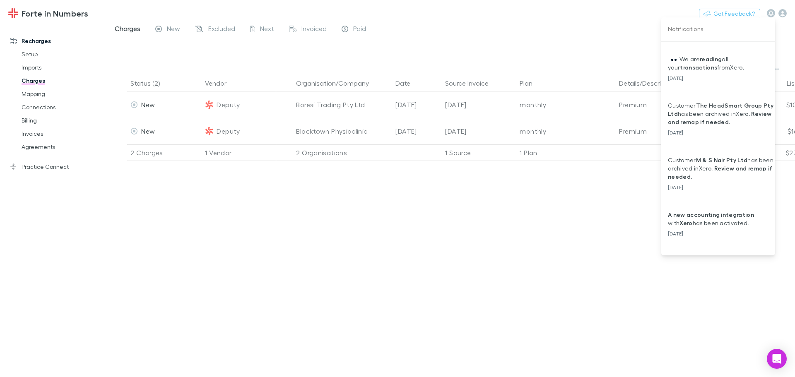
click at [26, 98] on div at bounding box center [397, 188] width 795 height 377
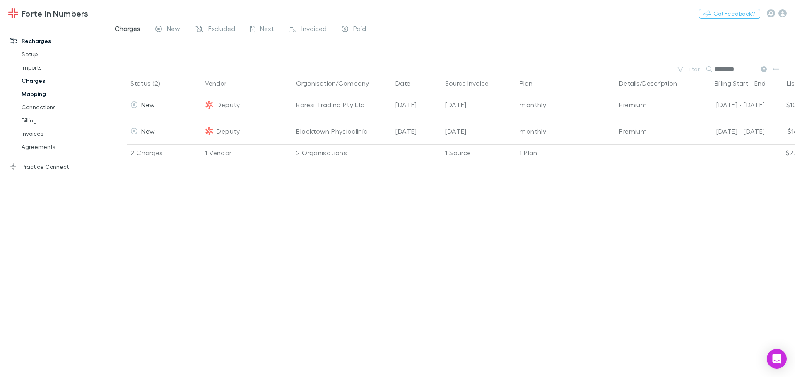
click at [34, 96] on link "Mapping" at bounding box center [62, 93] width 99 height 13
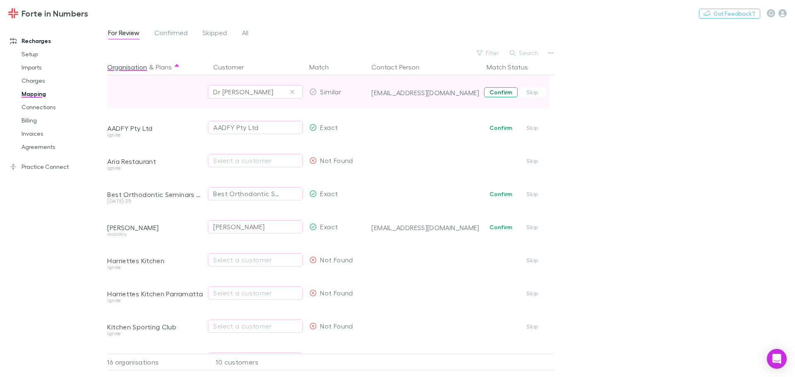
click at [504, 87] on button "Confirm" at bounding box center [501, 92] width 34 height 10
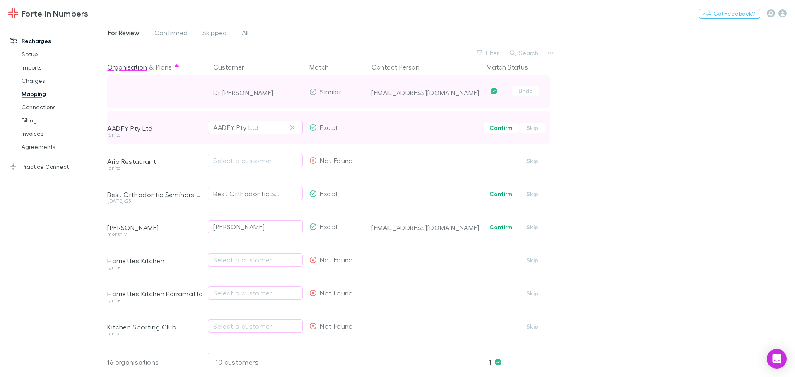
click at [268, 130] on div "AADFY Pty Ltd" at bounding box center [255, 128] width 84 height 10
type input "***"
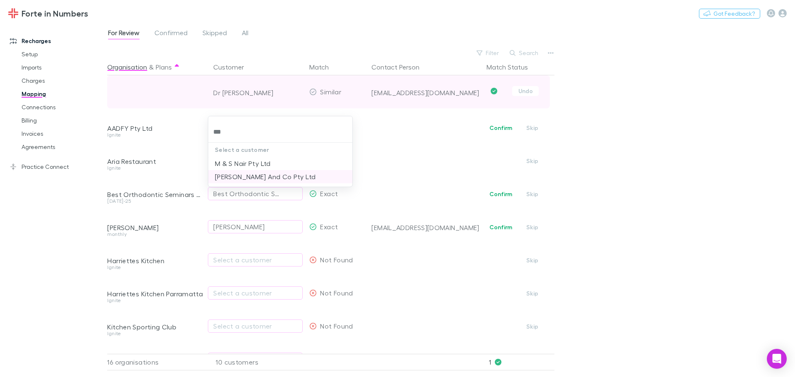
click at [240, 176] on li "[PERSON_NAME] And Co Pty Ltd" at bounding box center [280, 176] width 144 height 13
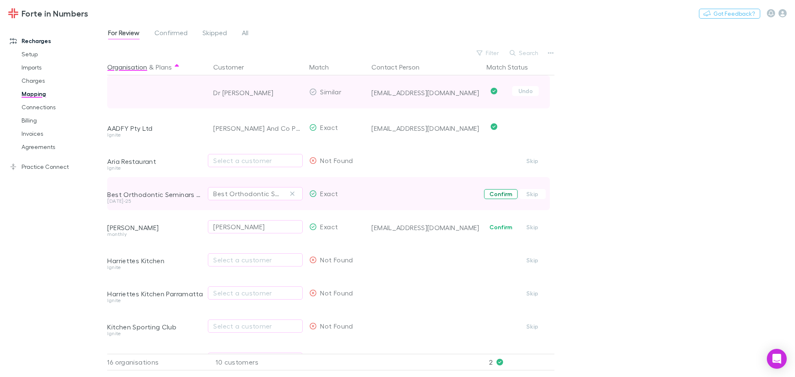
click at [494, 190] on button "Confirm" at bounding box center [501, 194] width 34 height 10
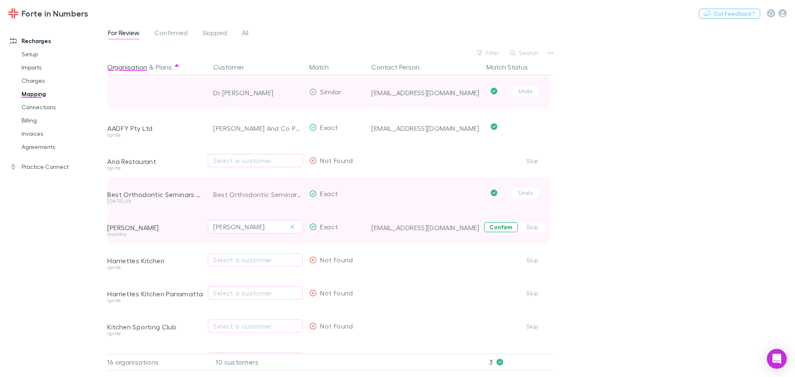
click at [496, 227] on button "Confirm" at bounding box center [501, 227] width 34 height 10
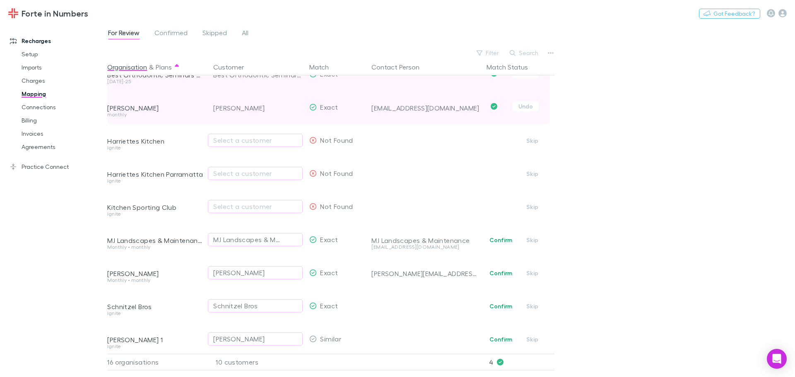
scroll to position [124, 0]
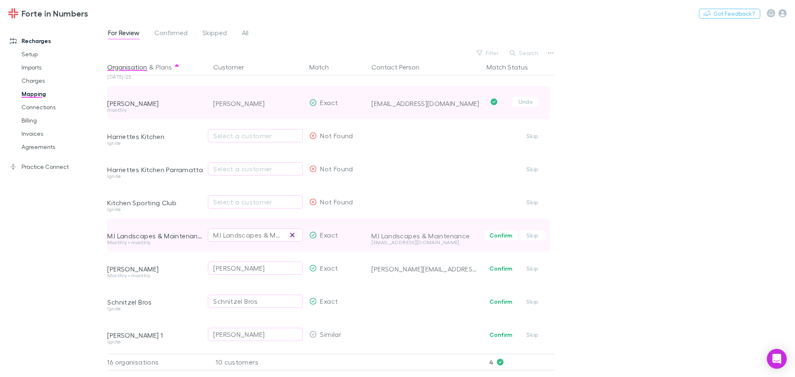
click at [291, 235] on icon "button" at bounding box center [292, 235] width 5 height 7
click at [278, 237] on div "Select a customer" at bounding box center [255, 235] width 84 height 10
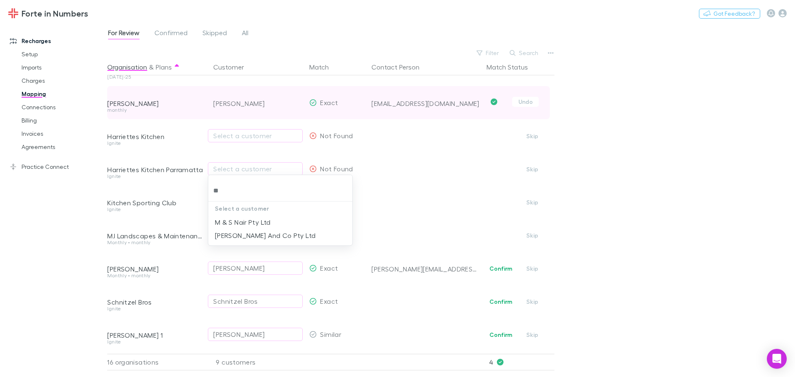
type input "***"
click at [278, 238] on li "[PERSON_NAME] And Co Pty Ltd" at bounding box center [280, 235] width 144 height 13
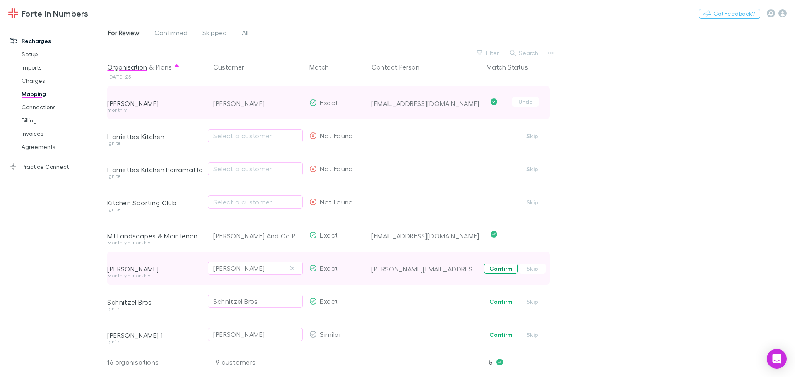
click at [501, 273] on button "Confirm" at bounding box center [501, 269] width 34 height 10
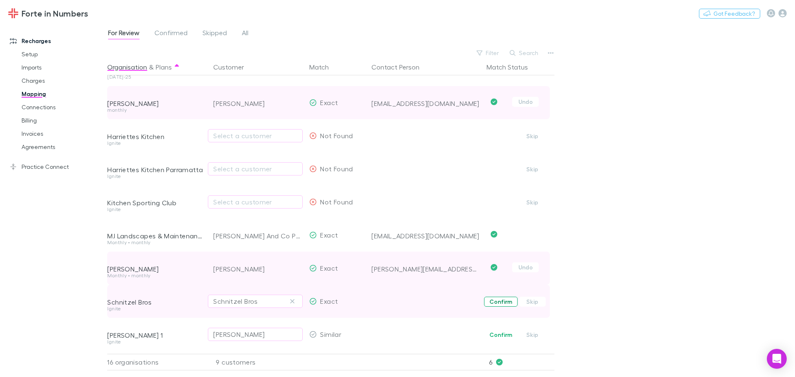
click at [500, 306] on button "Confirm" at bounding box center [501, 302] width 34 height 10
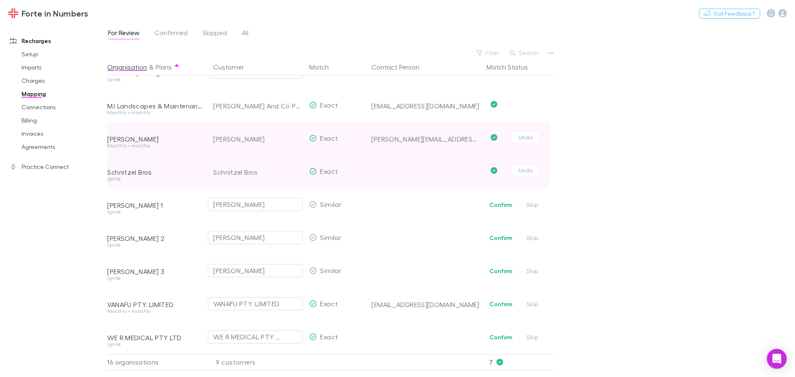
scroll to position [261, 0]
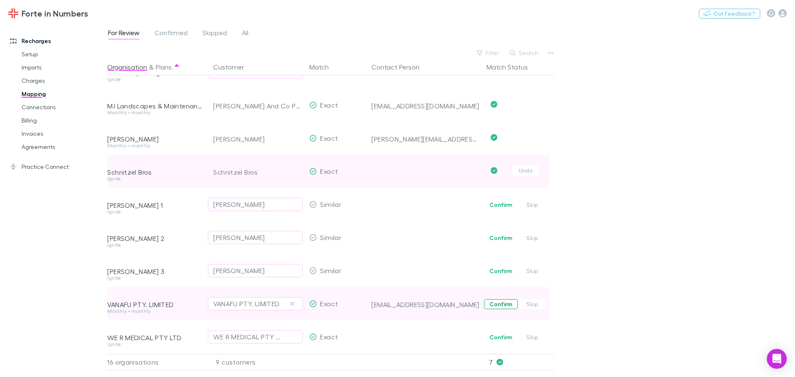
click at [495, 302] on button "Confirm" at bounding box center [501, 305] width 34 height 10
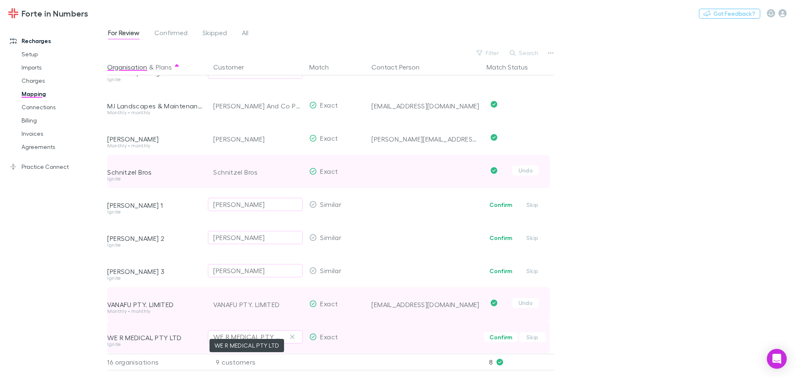
click at [278, 332] on div "WE R MEDICAL PTY LTD" at bounding box center [247, 337] width 68 height 10
type input "***"
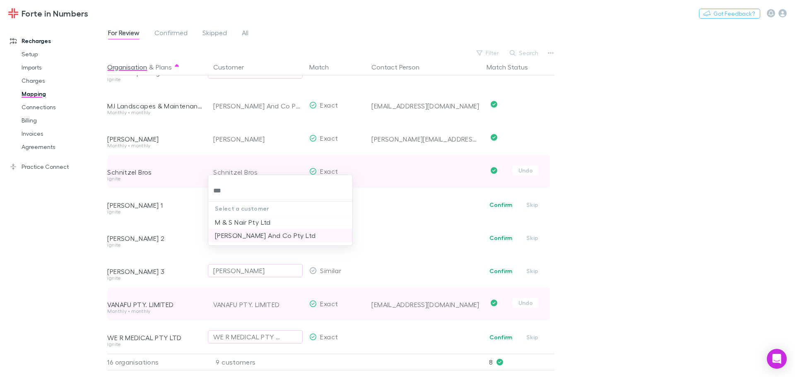
click at [277, 241] on li "[PERSON_NAME] And Co Pty Ltd" at bounding box center [280, 235] width 144 height 13
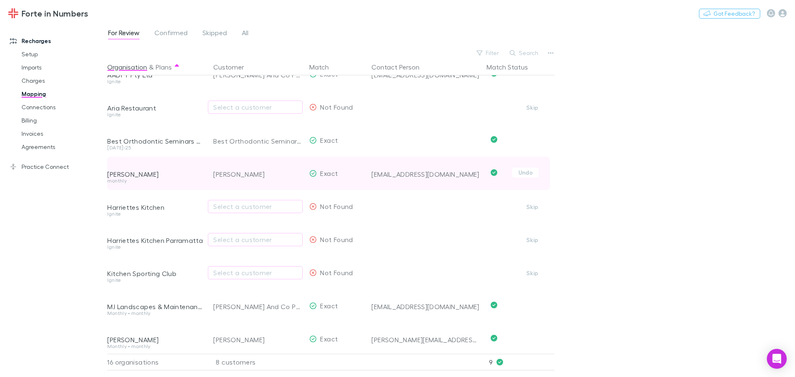
scroll to position [0, 0]
